Goal: Information Seeking & Learning: Understand process/instructions

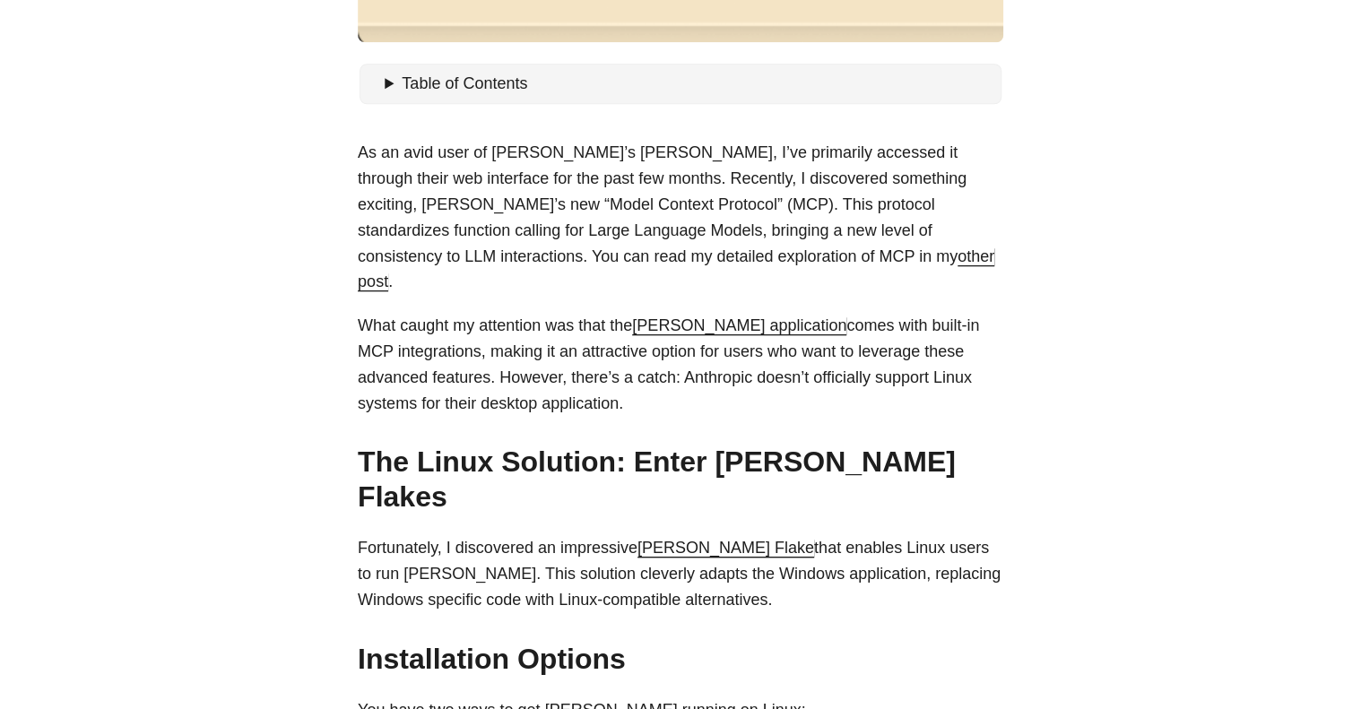
scroll to position [717, 0]
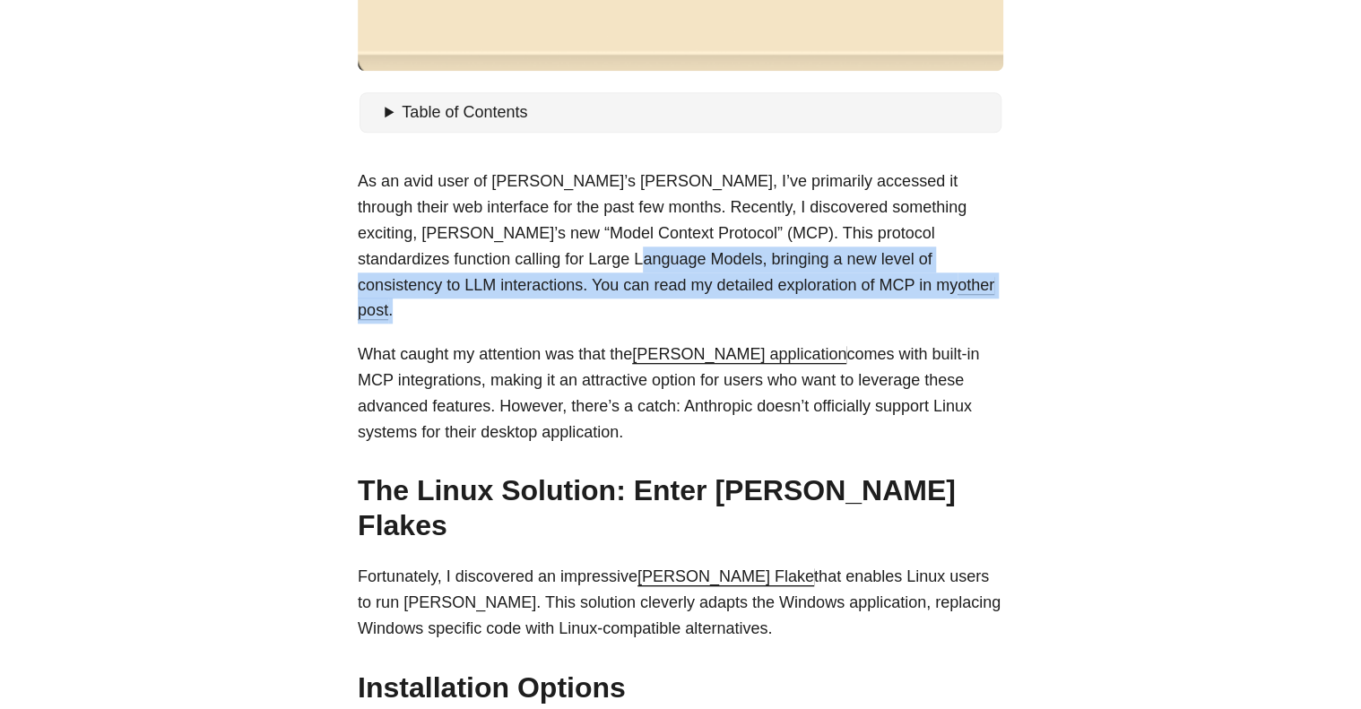
drag, startPoint x: 488, startPoint y: 261, endPoint x: 731, endPoint y: 276, distance: 243.4
click at [731, 276] on p "As an avid user of [PERSON_NAME]’s [PERSON_NAME], I’ve primarily accessed it th…" at bounding box center [681, 246] width 646 height 155
click at [754, 273] on p "As an avid user of [PERSON_NAME]’s [PERSON_NAME], I’ve primarily accessed it th…" at bounding box center [681, 246] width 646 height 155
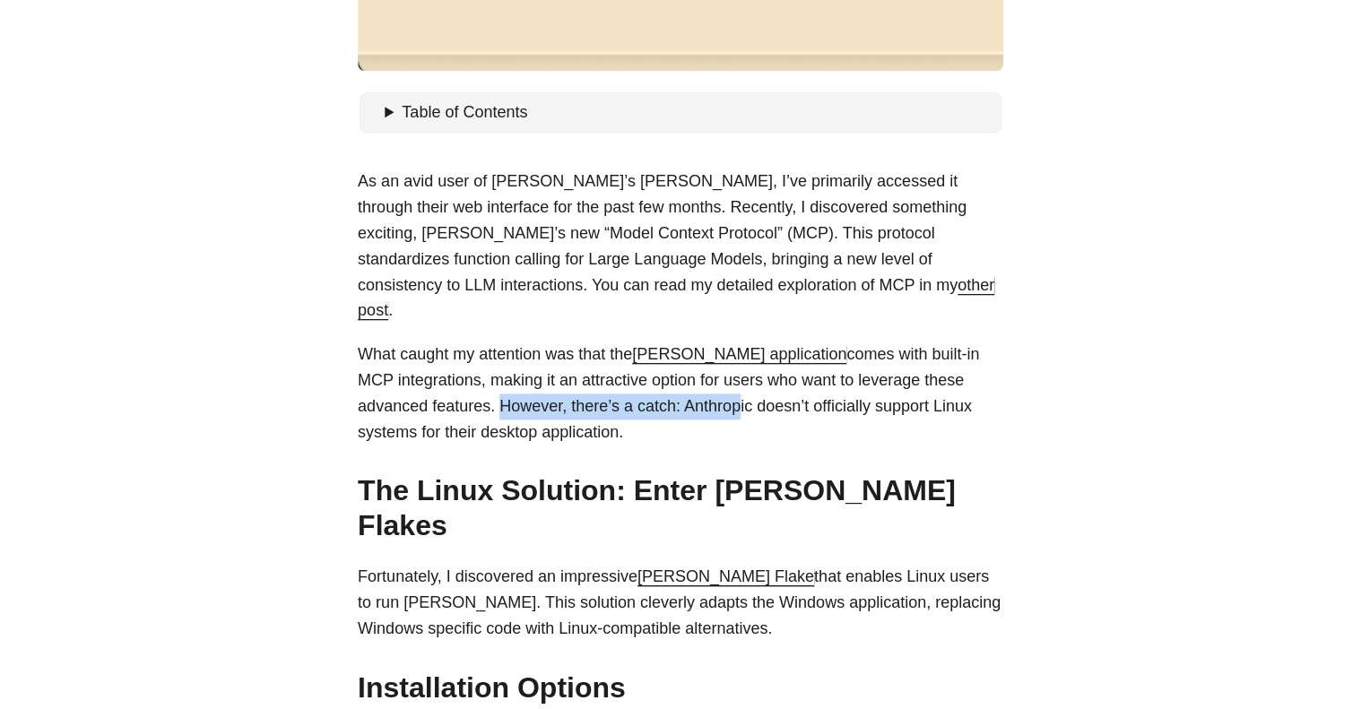
drag, startPoint x: 491, startPoint y: 383, endPoint x: 732, endPoint y: 386, distance: 240.3
click at [730, 386] on p "What caught my attention was that the [PERSON_NAME] application comes with buil…" at bounding box center [681, 393] width 646 height 103
click at [755, 386] on p "What caught my attention was that the [PERSON_NAME] application comes with buil…" at bounding box center [681, 393] width 646 height 103
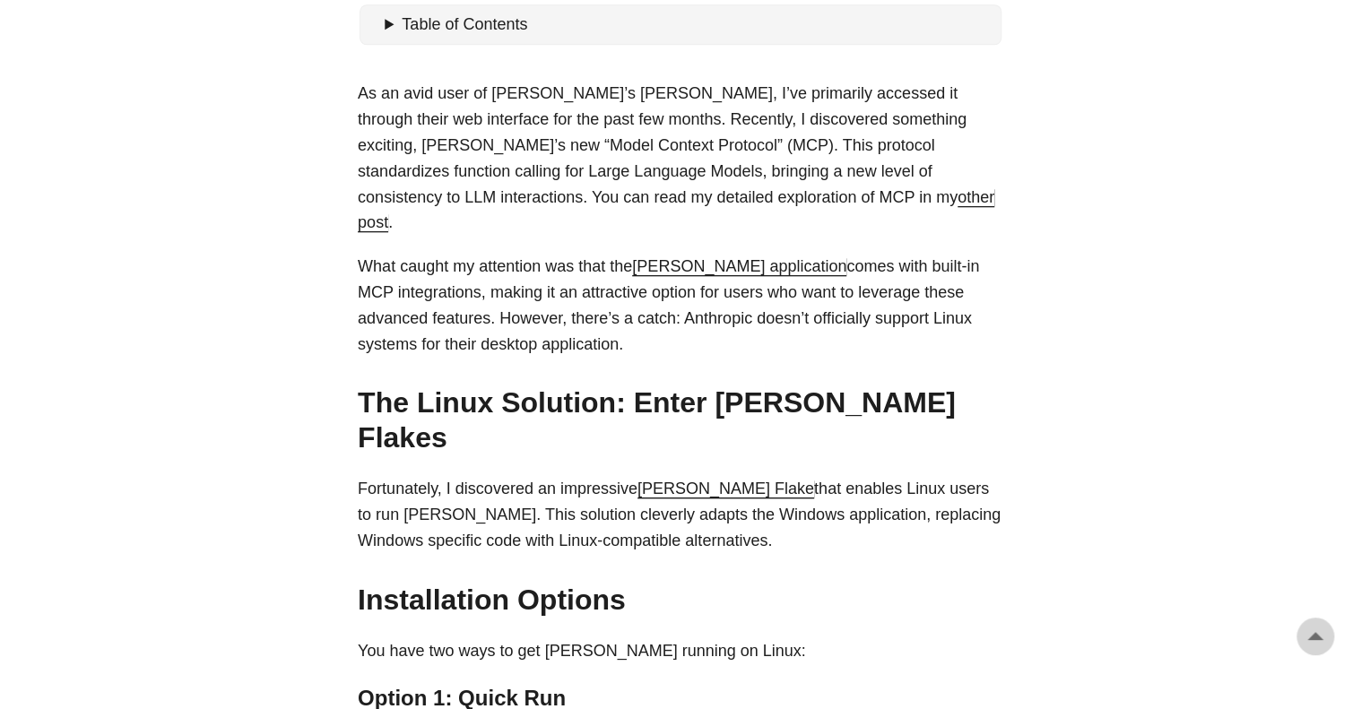
scroll to position [1076, 0]
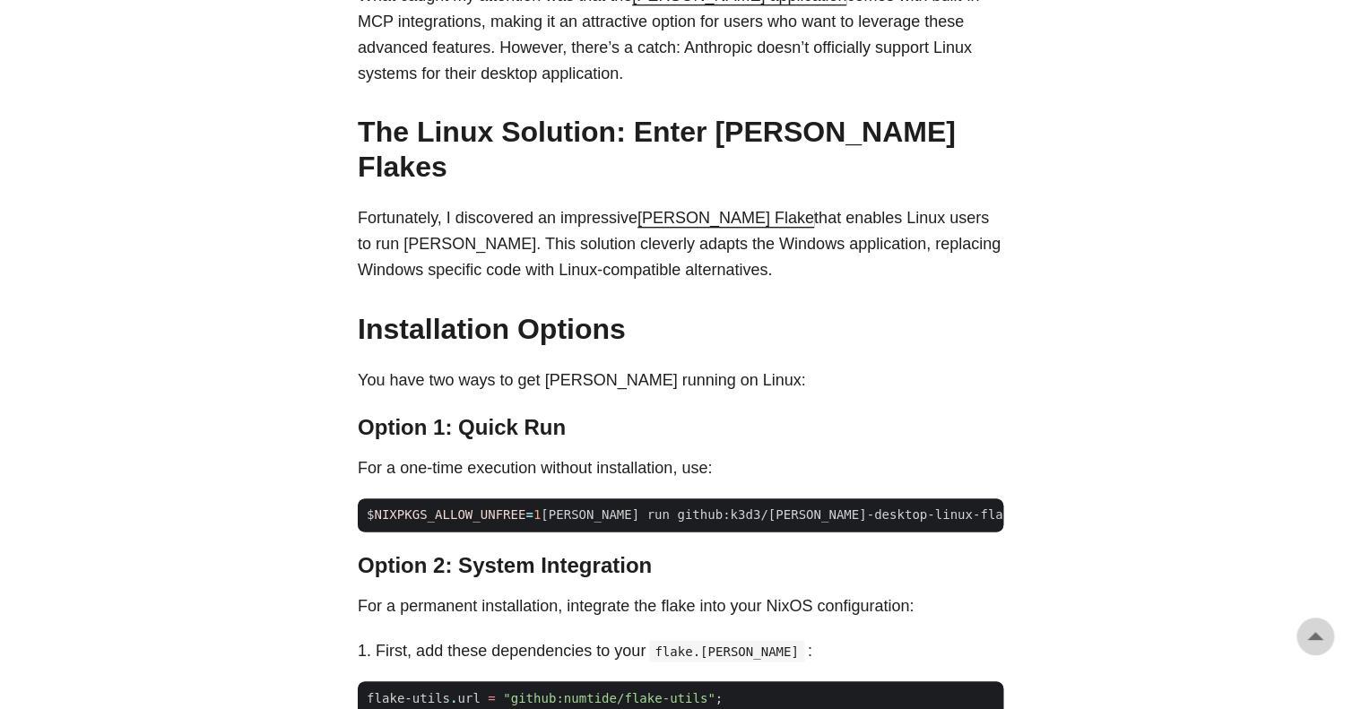
click at [1065, 285] on body "[PERSON_NAME] Home About Posts Tags Archive Resume" at bounding box center [680, 659] width 1361 height 3471
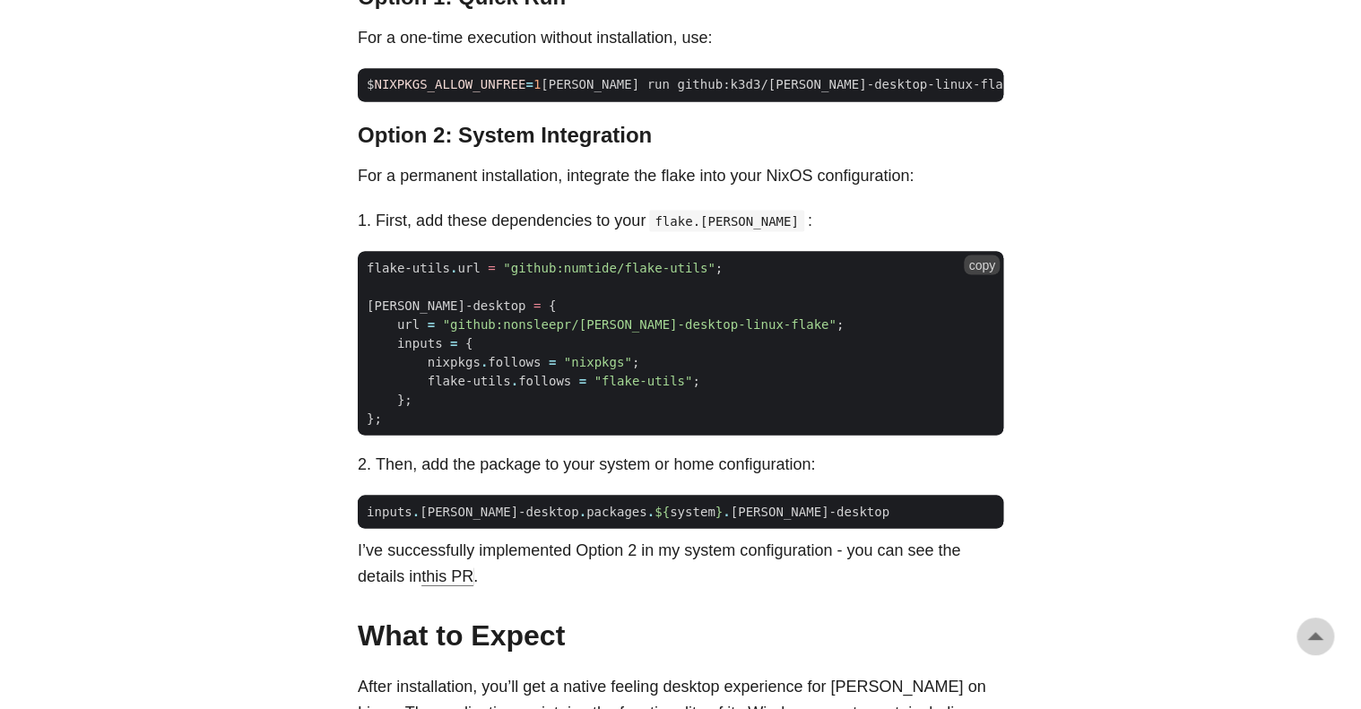
scroll to position [1524, 0]
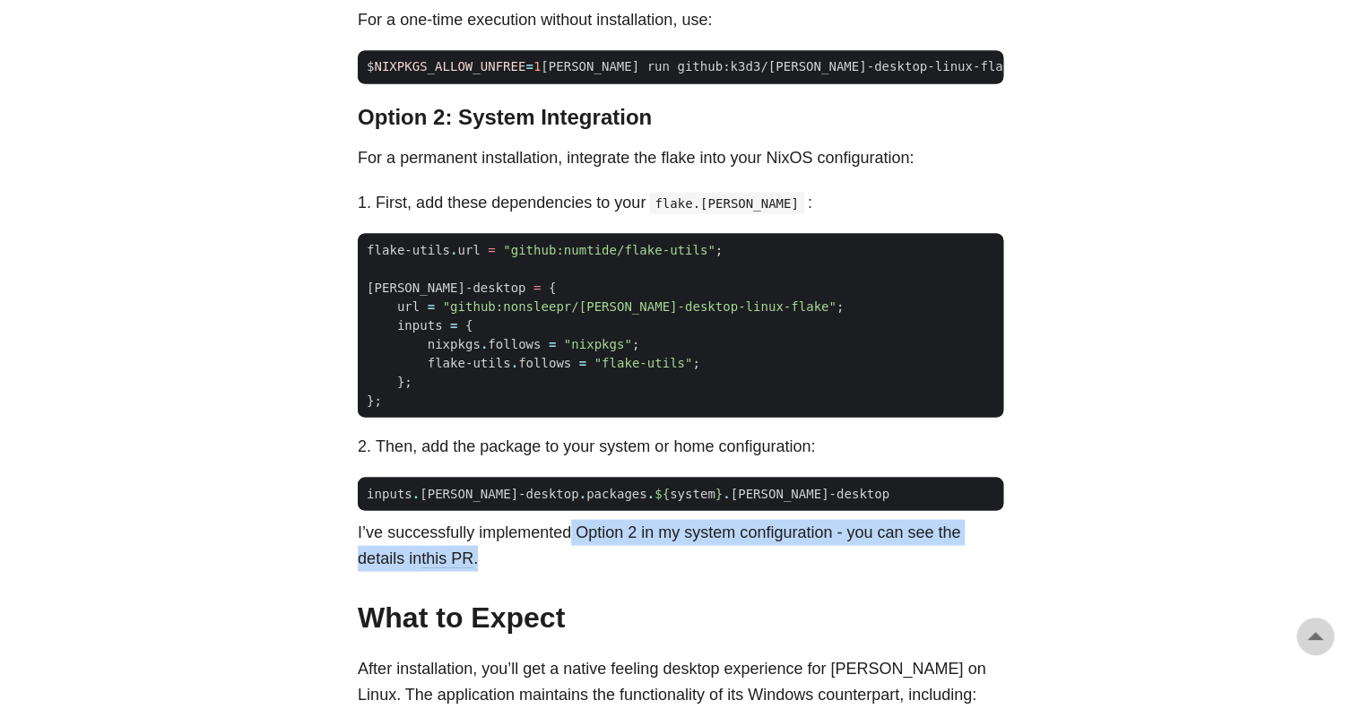
drag, startPoint x: 567, startPoint y: 470, endPoint x: 1011, endPoint y: 492, distance: 445.3
click at [1011, 492] on main "Installing [PERSON_NAME] on Linux: An Unofficial Guide [DATE] · 2 min · [PERSON…" at bounding box center [680, 212] width 689 height 3364
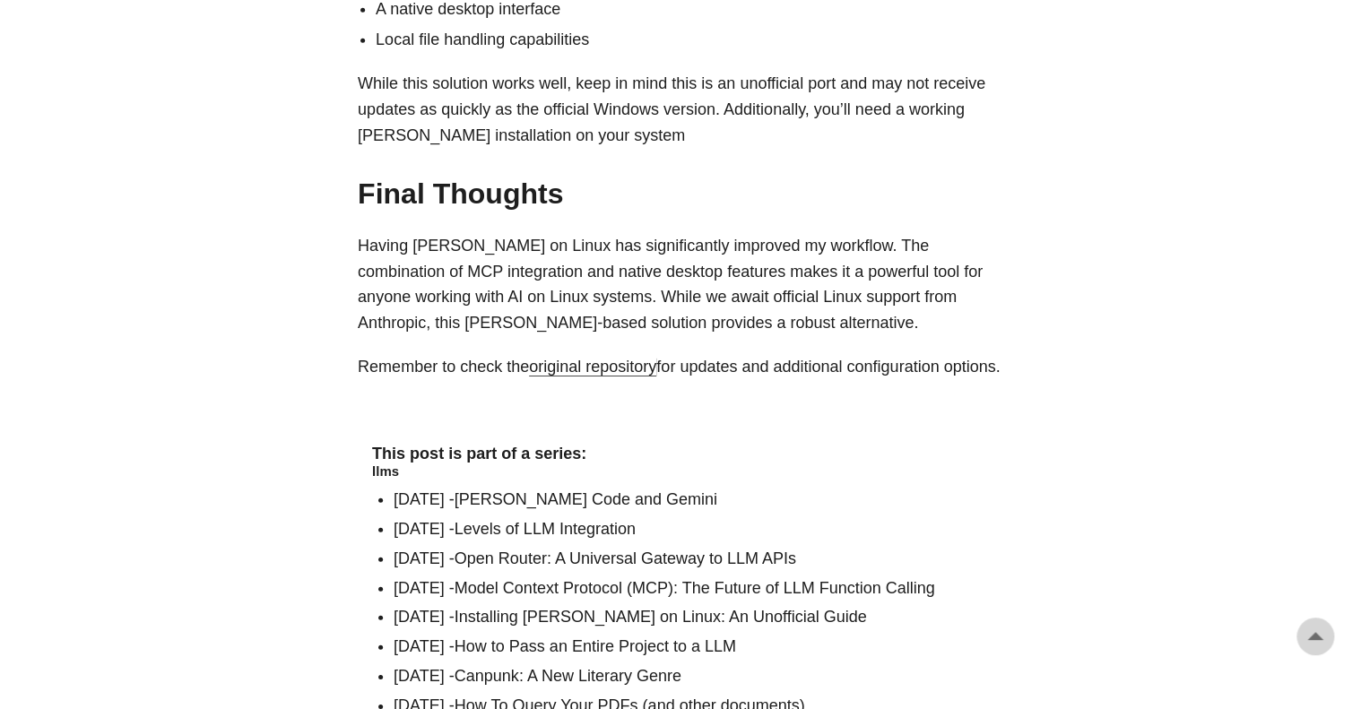
scroll to position [2421, 0]
